Goal: Find specific page/section: Find specific page/section

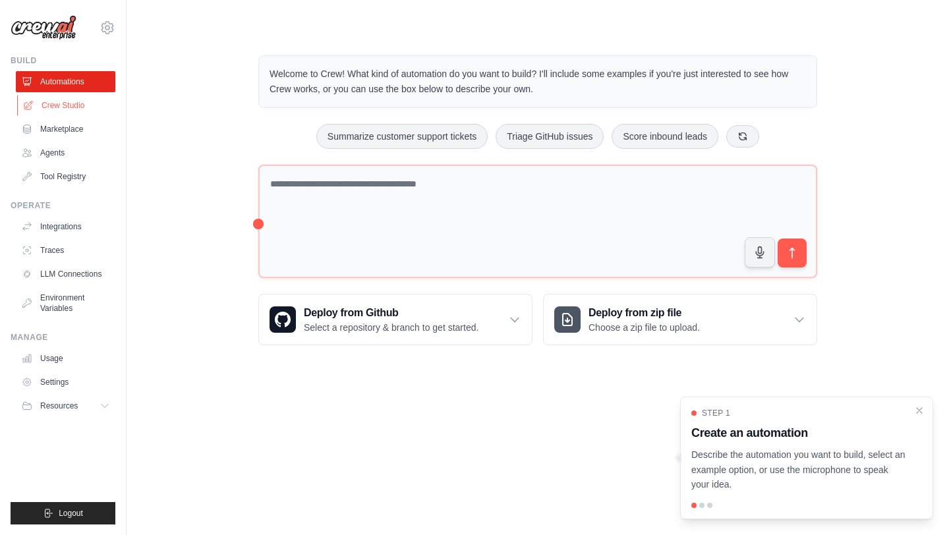
click at [70, 102] on link "Crew Studio" at bounding box center [66, 105] width 99 height 21
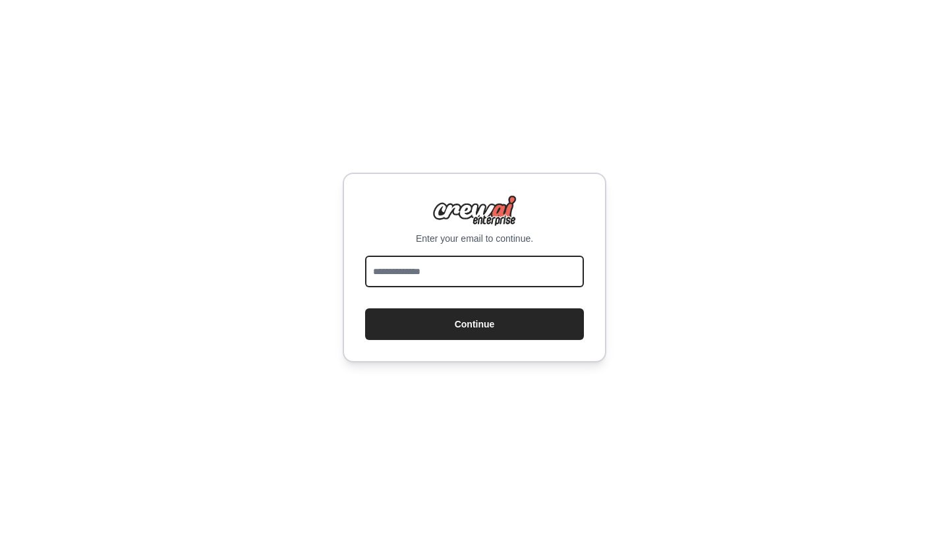
click at [383, 277] on input "email" at bounding box center [474, 272] width 219 height 32
type input "**********"
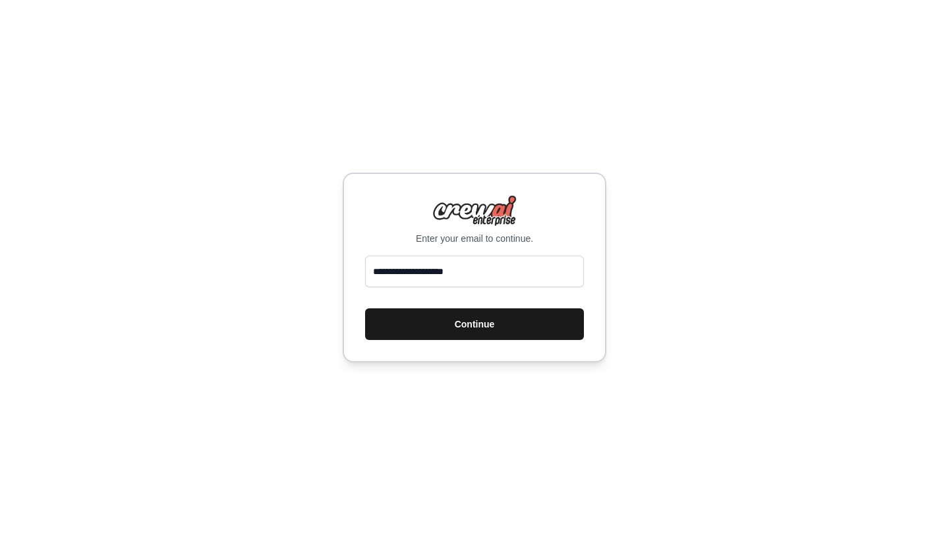
click at [424, 326] on button "Continue" at bounding box center [474, 324] width 219 height 32
